Goal: Information Seeking & Learning: Find specific page/section

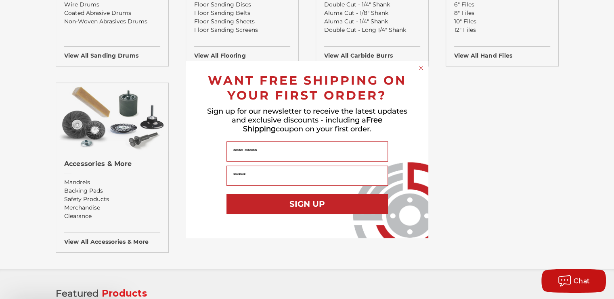
scroll to position [1039, 0]
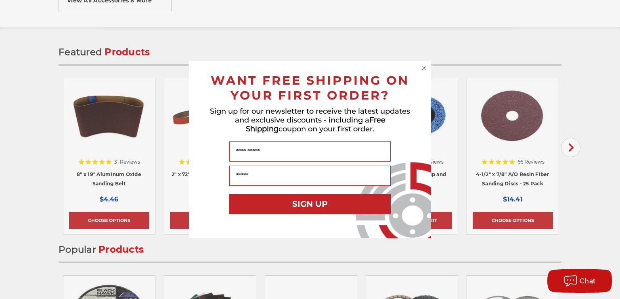
drag, startPoint x: 617, startPoint y: 33, endPoint x: 610, endPoint y: 299, distance: 266.4
click at [610, 299] on html "Free Shipping on orders over $149 CONTACT US [DATE] - [DATE] (excluding holiday…" at bounding box center [310, 0] width 620 height 2078
click at [424, 69] on circle "Close dialog" at bounding box center [424, 69] width 8 height 8
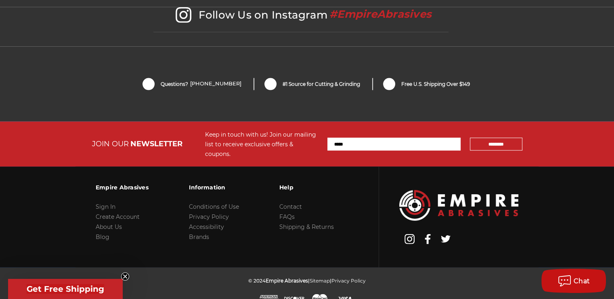
scroll to position [1768, 0]
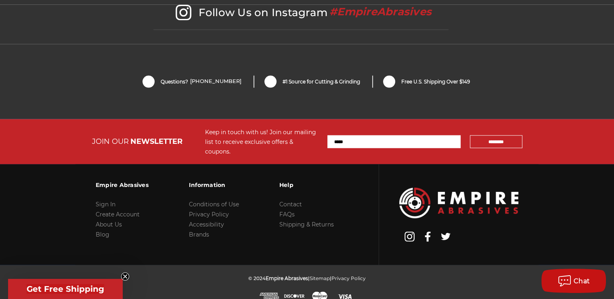
click at [341, 136] on input "Email Address" at bounding box center [393, 142] width 133 height 13
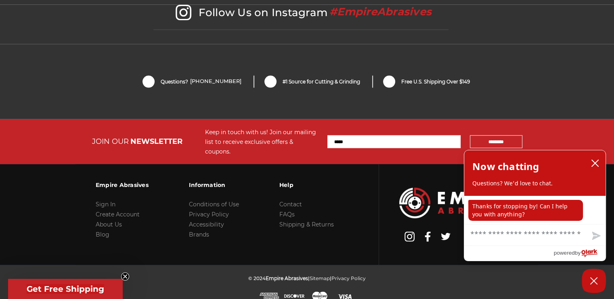
type input "**********"
click at [592, 165] on icon "close chatbox" at bounding box center [595, 163] width 8 height 8
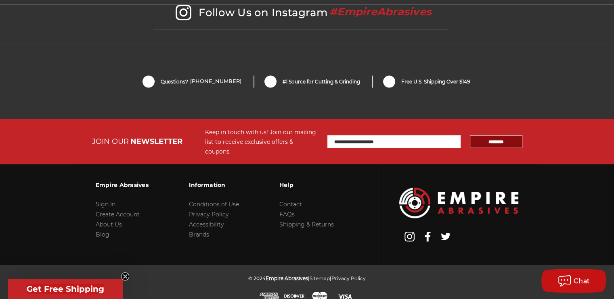
click at [491, 136] on input "*********" at bounding box center [496, 142] width 52 height 13
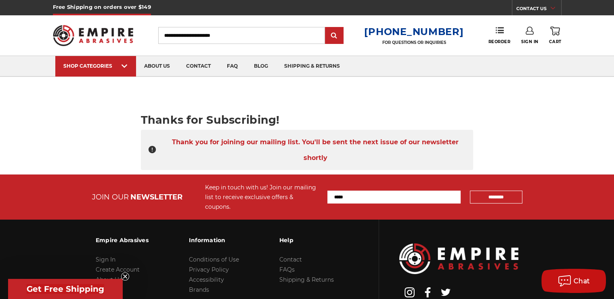
click at [124, 278] on circle "Close teaser" at bounding box center [125, 277] width 8 height 8
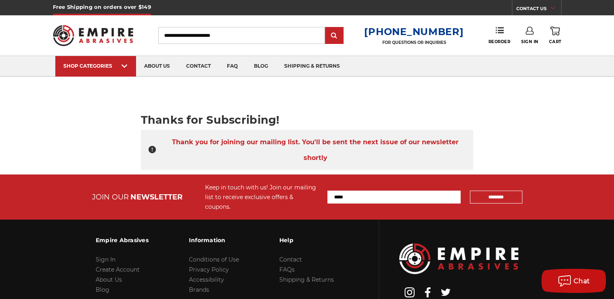
click at [408, 288] on use at bounding box center [409, 293] width 10 height 10
click at [100, 286] on link "Blog" at bounding box center [103, 289] width 14 height 7
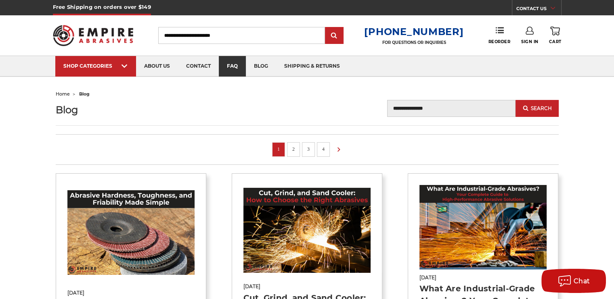
click at [237, 62] on link "faq" at bounding box center [232, 66] width 27 height 21
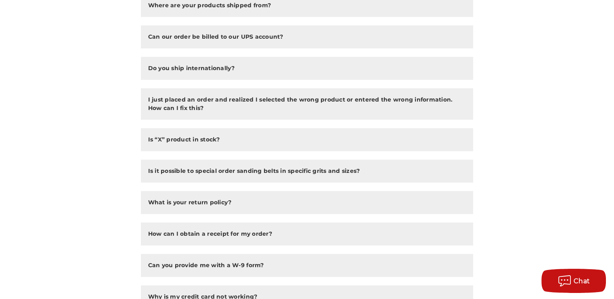
scroll to position [605, 0]
